Goal: Information Seeking & Learning: Learn about a topic

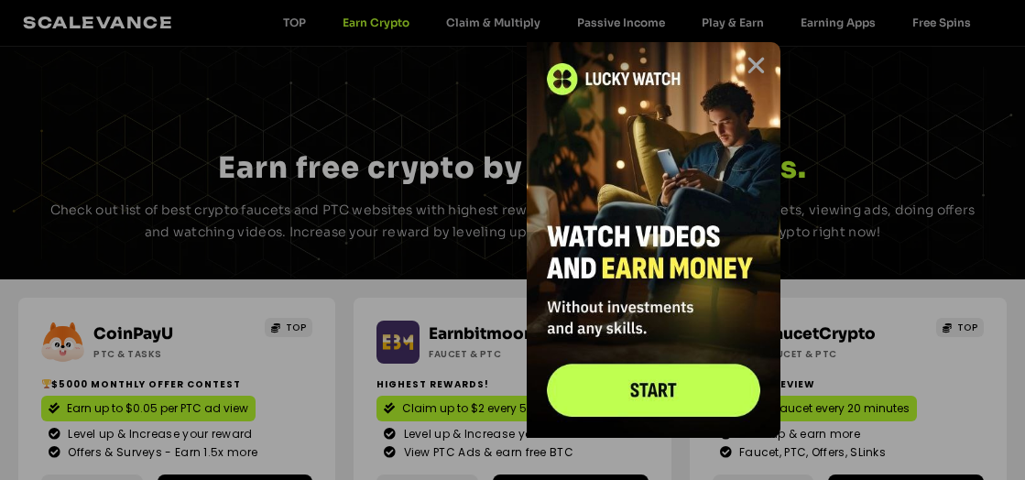
click at [754, 64] on icon "Close" at bounding box center [756, 65] width 23 height 23
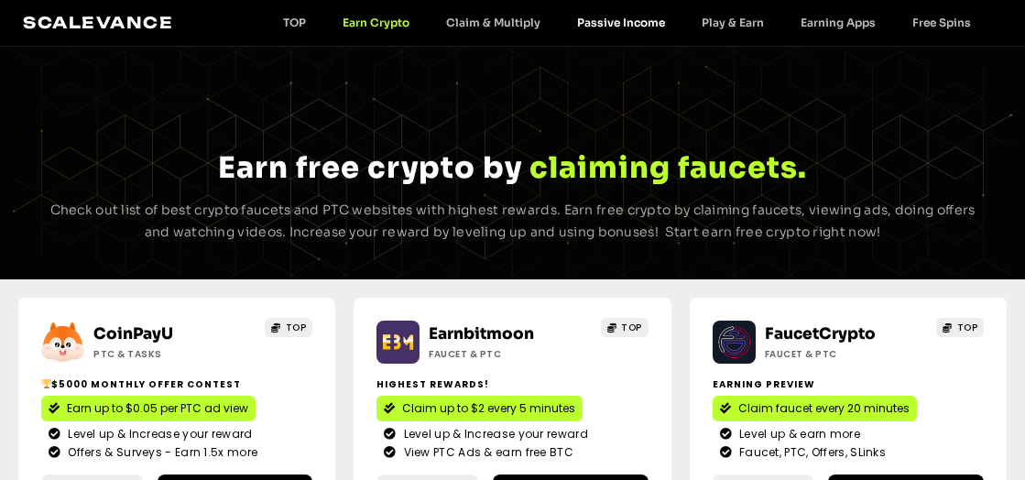
click at [650, 22] on link "Passive Income" at bounding box center [621, 23] width 125 height 14
